Goal: Transaction & Acquisition: Purchase product/service

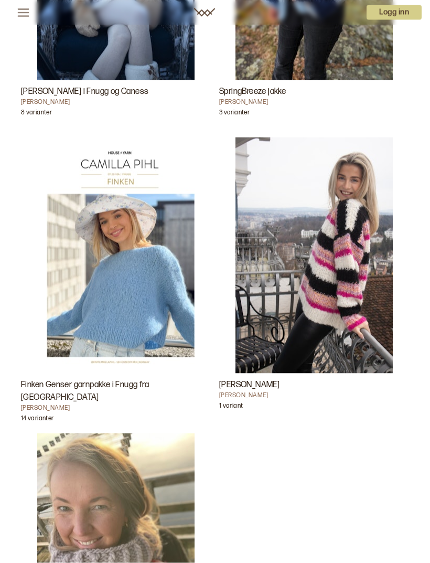
scroll to position [2018, 0]
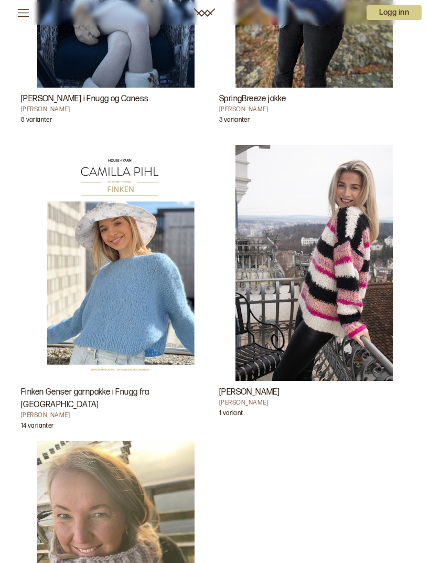
click at [151, 318] on img "Finken Genser garnpakke i Fnugg fra House of Yarn" at bounding box center [115, 263] width 157 height 236
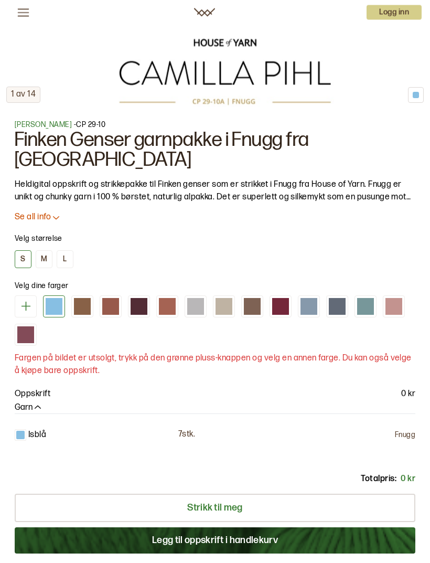
scroll to position [538, 0]
click at [47, 259] on div "M" at bounding box center [44, 258] width 6 height 9
click at [105, 310] on div at bounding box center [110, 306] width 17 height 17
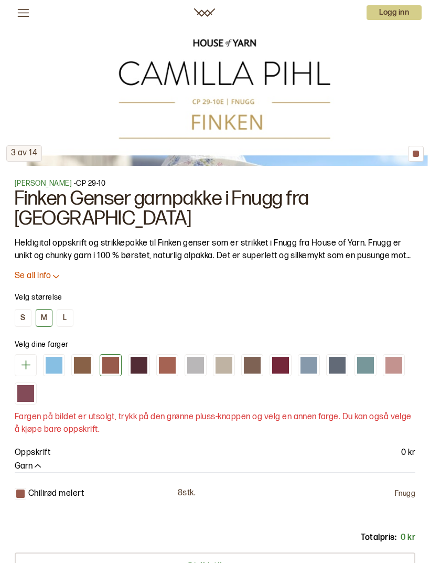
scroll to position [487, 0]
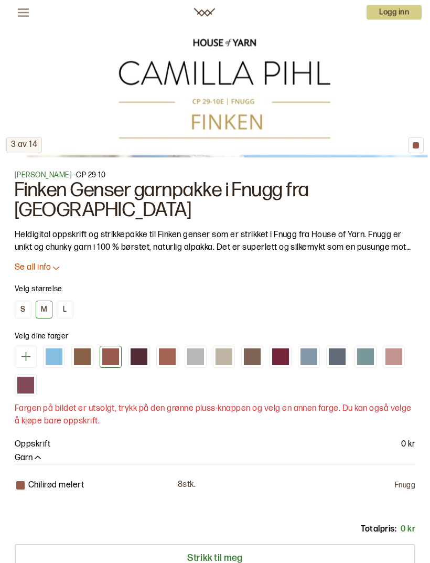
click at [249, 357] on div at bounding box center [252, 357] width 17 height 17
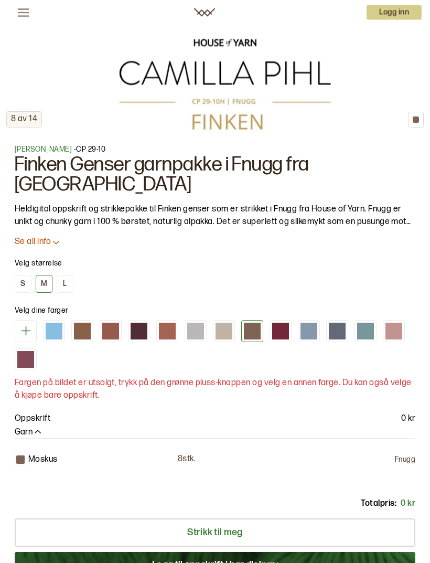
scroll to position [513, 0]
click at [81, 337] on div at bounding box center [82, 331] width 17 height 17
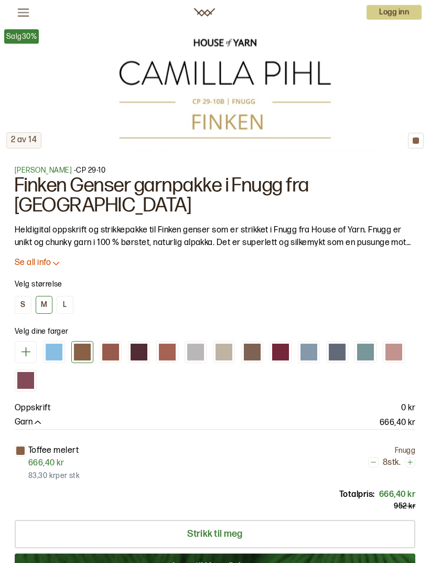
scroll to position [496, 0]
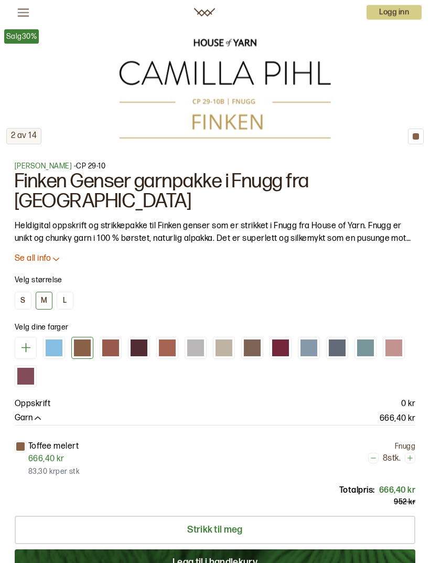
click at [259, 348] on div at bounding box center [252, 348] width 17 height 17
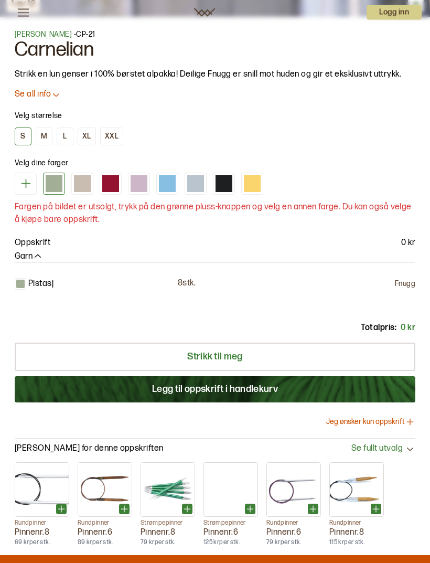
scroll to position [628, 0]
click at [42, 135] on div "M" at bounding box center [44, 136] width 6 height 9
click at [70, 140] on button "L" at bounding box center [65, 136] width 17 height 18
click at [47, 133] on button "M" at bounding box center [44, 136] width 17 height 18
click at [106, 185] on div at bounding box center [110, 183] width 17 height 17
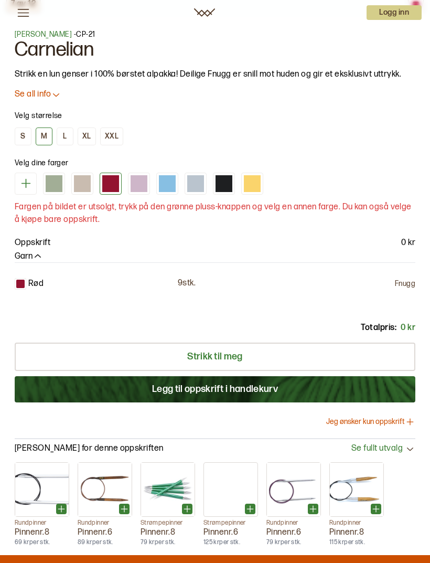
click at [82, 181] on div at bounding box center [82, 183] width 17 height 17
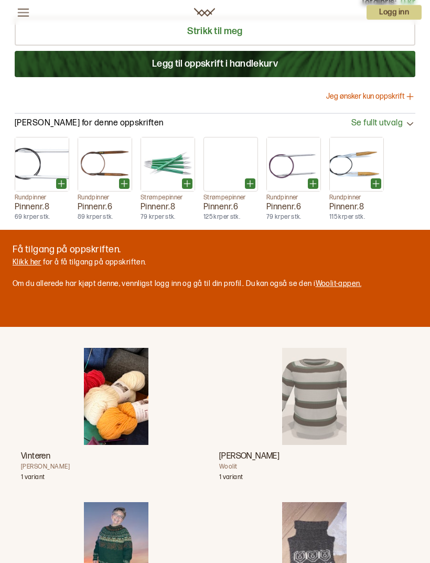
scroll to position [962, 0]
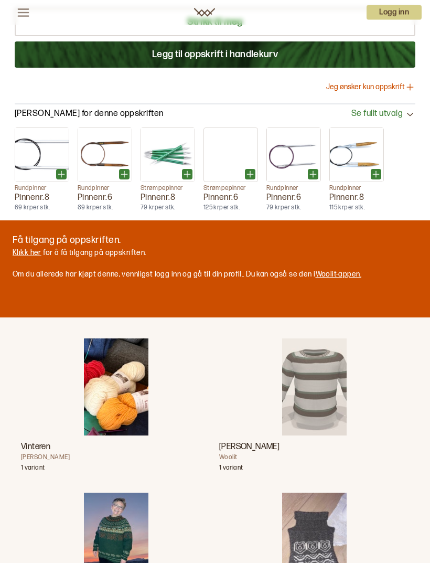
click at [29, 252] on link "Klikk her" at bounding box center [27, 253] width 29 height 9
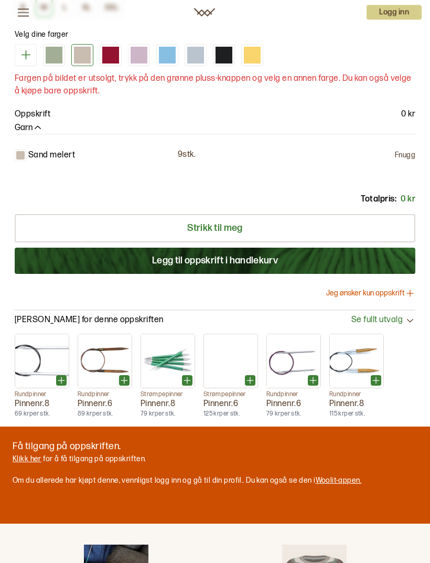
scroll to position [755, 0]
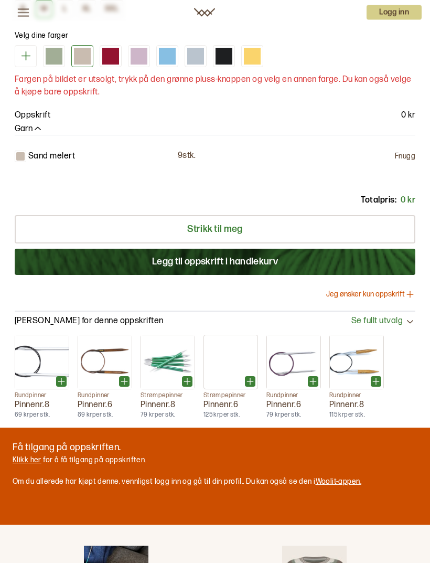
click at [272, 262] on button "Legg til oppskrift i handlekurv" at bounding box center [215, 262] width 401 height 26
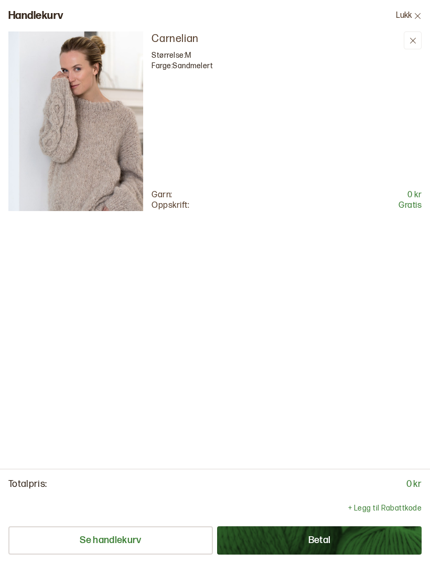
click at [367, 541] on button "Betal" at bounding box center [319, 540] width 205 height 28
